Goal: Information Seeking & Learning: Learn about a topic

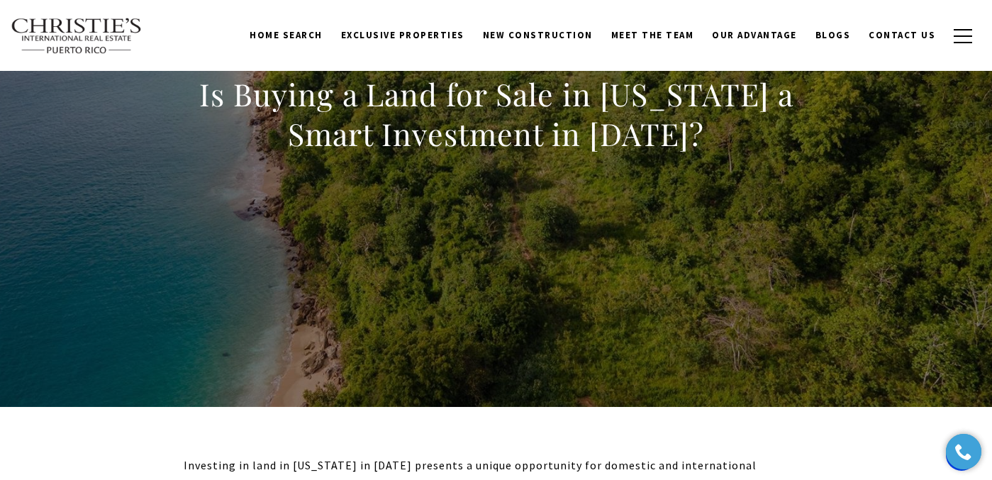
scroll to position [111, 0]
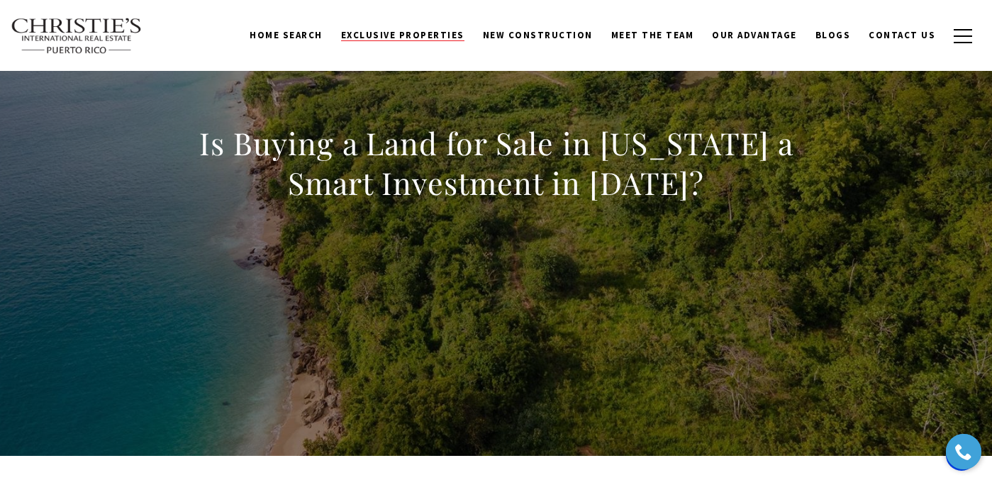
click at [399, 39] on span "Exclusive Properties" at bounding box center [402, 35] width 123 height 12
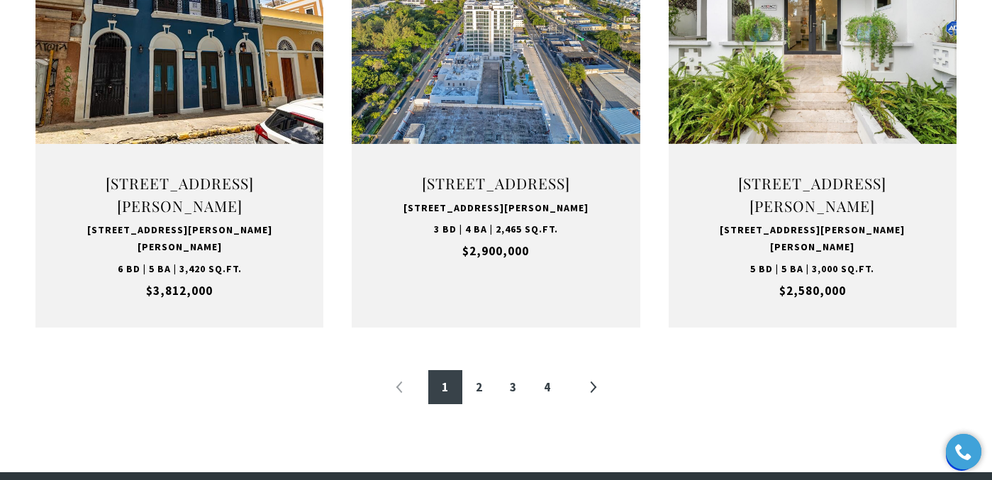
scroll to position [1540, 0]
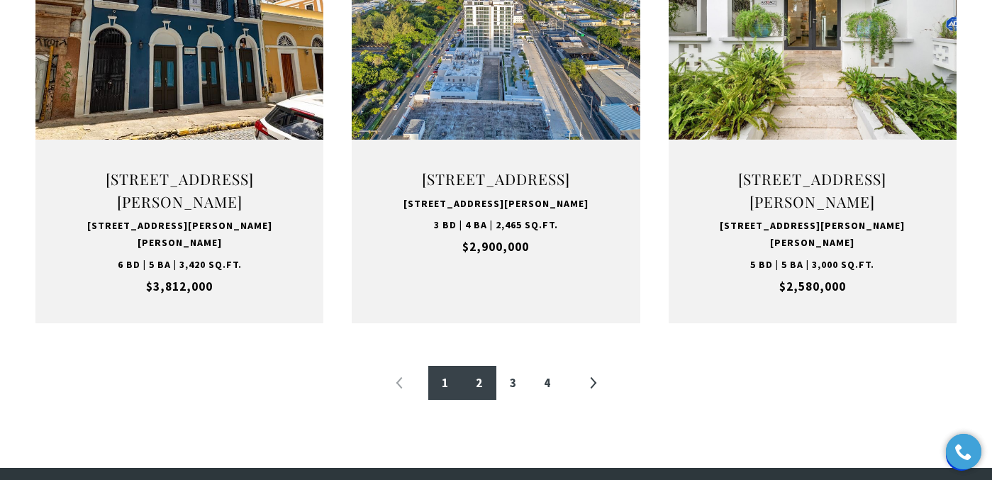
click at [476, 398] on link "2" at bounding box center [479, 383] width 34 height 34
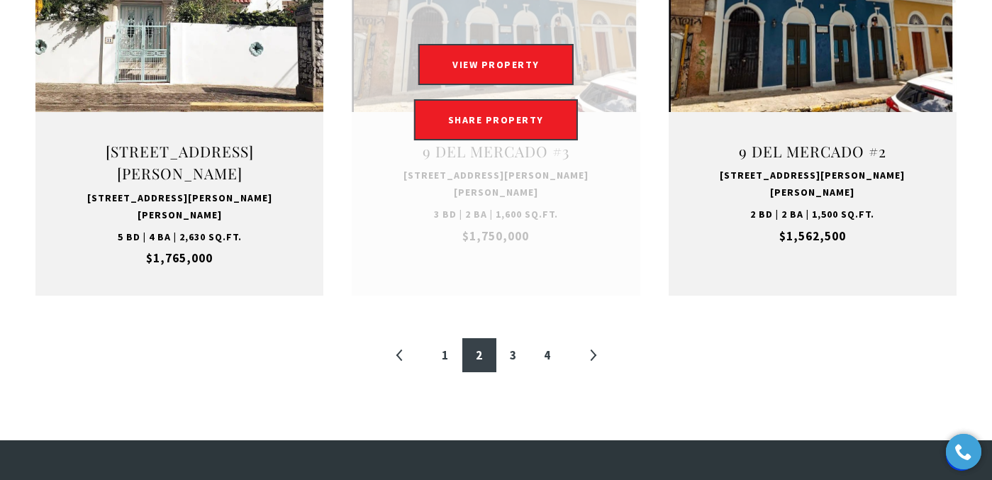
scroll to position [1587, 0]
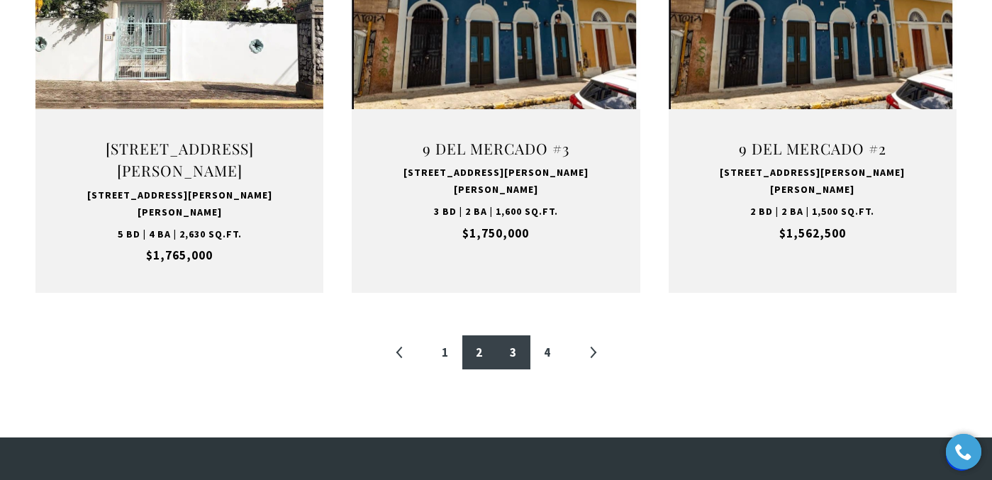
click at [522, 335] on link "3" at bounding box center [513, 352] width 34 height 34
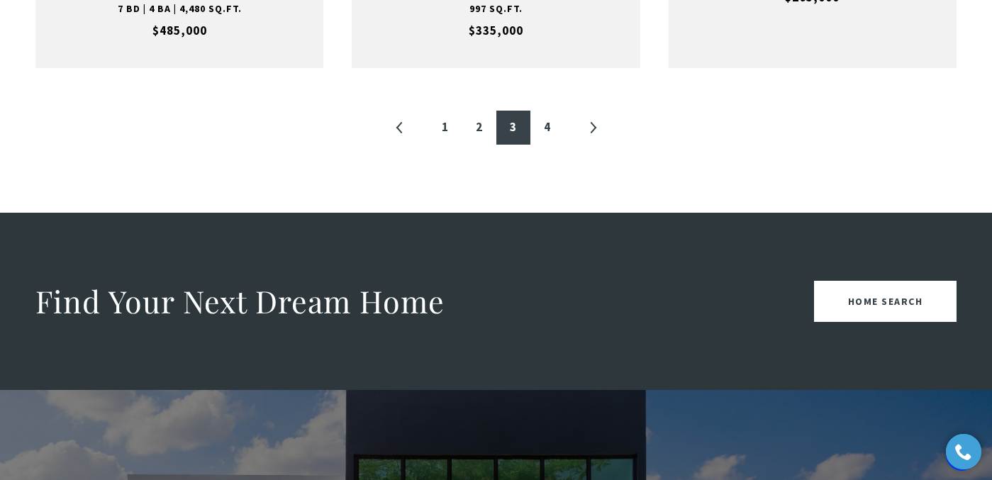
scroll to position [1795, 0]
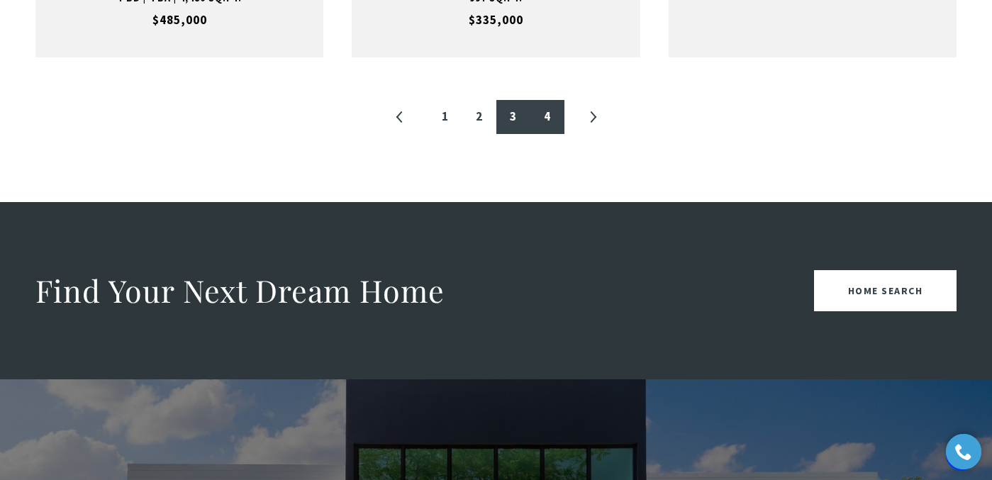
click at [547, 134] on link "4" at bounding box center [547, 117] width 34 height 34
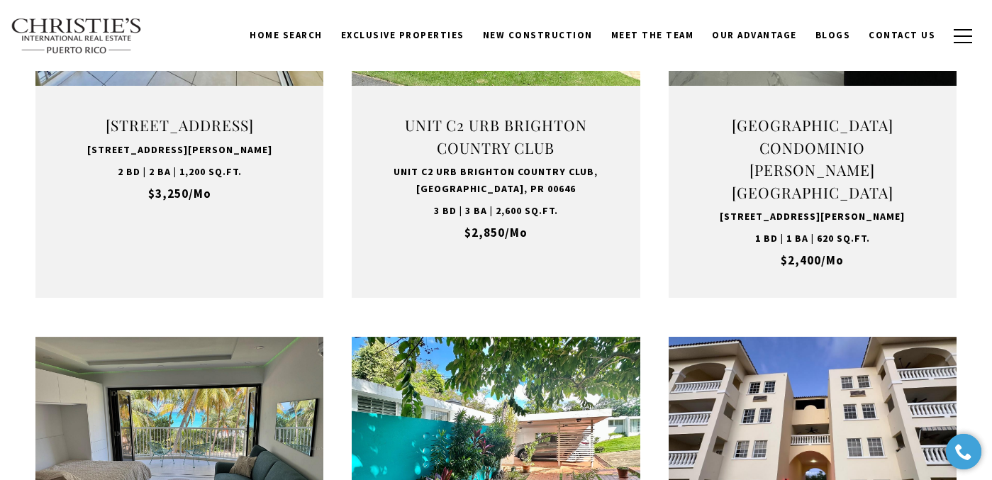
scroll to position [779, 0]
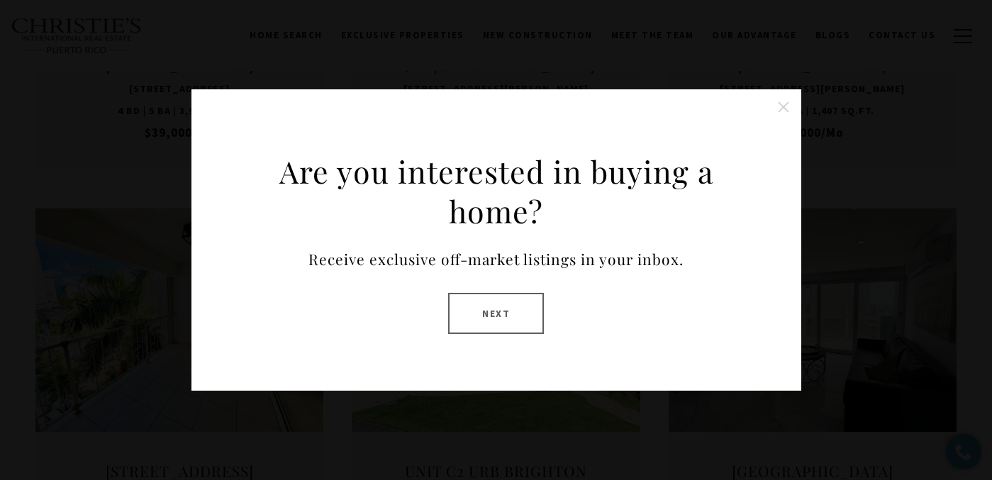
click at [792, 108] on button "Close this option" at bounding box center [783, 107] width 28 height 28
